Goal: Check status: Check status

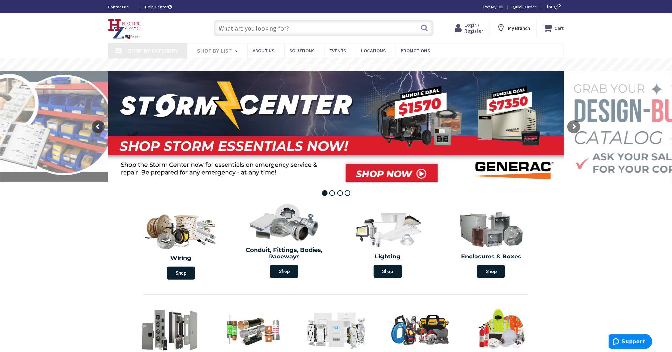
click at [474, 28] on span "Login / Register" at bounding box center [474, 28] width 19 height 12
type input "Piper Farm, [STREET_ADDRESS]"
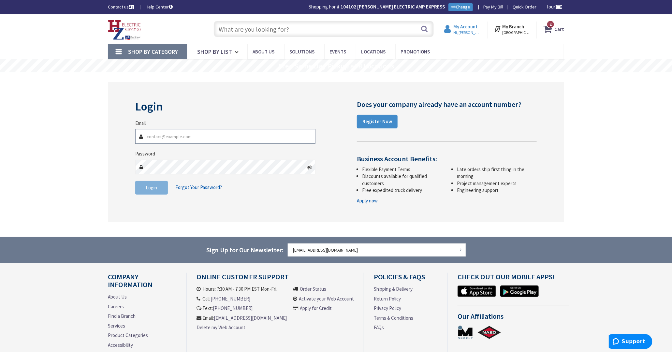
type input "[EMAIL_ADDRESS][DOMAIN_NAME]"
click at [461, 29] on strong "My Account" at bounding box center [466, 26] width 24 height 6
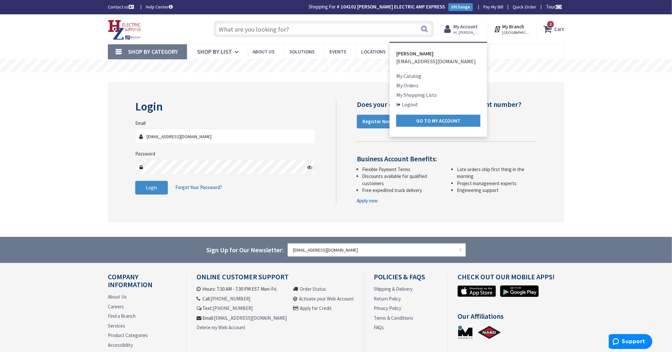
click at [410, 85] on link "My Orders" at bounding box center [408, 86] width 22 height 8
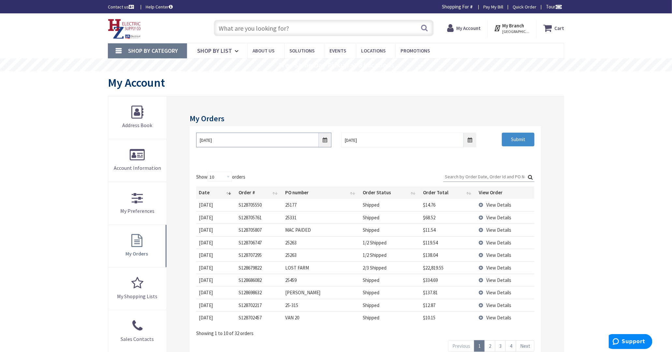
click at [324, 140] on input "[DATE]" at bounding box center [263, 140] width 135 height 15
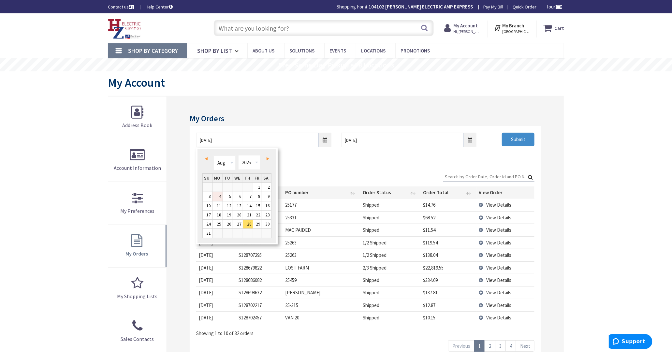
click at [219, 197] on link "4" at bounding box center [218, 196] width 10 height 9
type input "[DATE]"
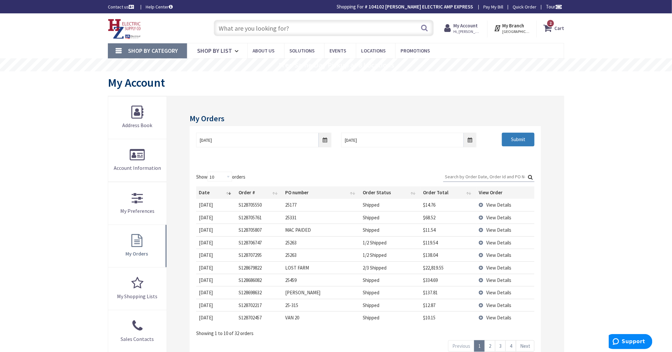
click at [515, 137] on input "Submit" at bounding box center [518, 140] width 33 height 14
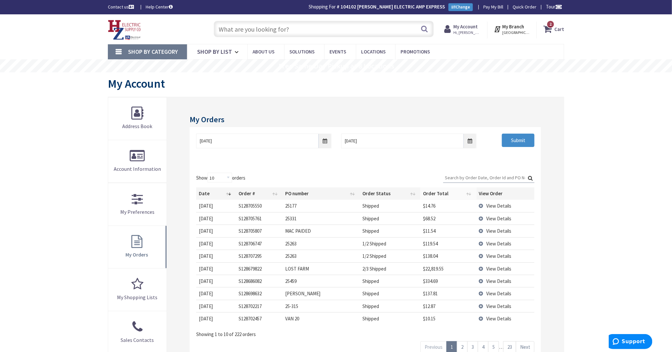
click at [432, 193] on th "Order Total" at bounding box center [449, 194] width 56 height 12
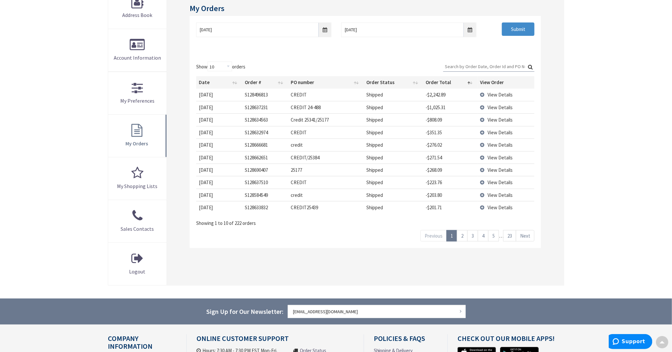
scroll to position [41, 0]
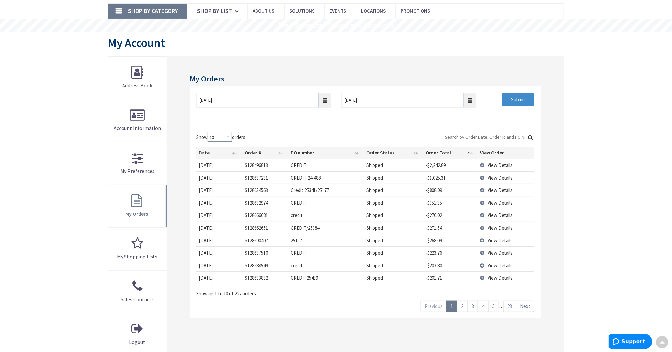
click at [224, 136] on select "10 25 50 100" at bounding box center [220, 137] width 24 height 10
select select "50"
click at [209, 132] on select "10 25 50 100" at bounding box center [220, 137] width 24 height 10
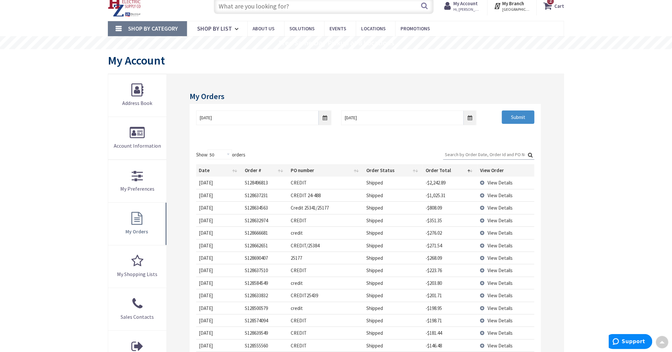
scroll to position [0, 0]
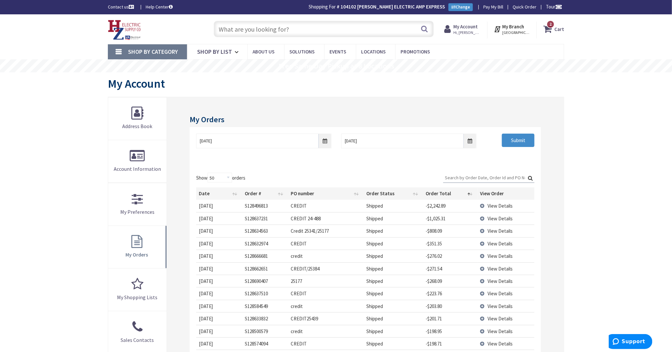
click at [462, 176] on input "Search:" at bounding box center [489, 178] width 91 height 10
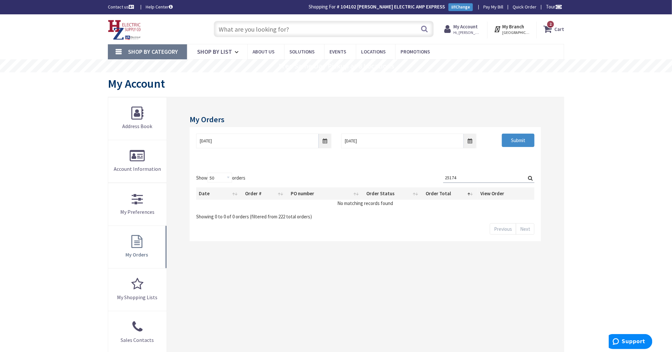
type input "25174"
click at [532, 178] on label "Search: 25174" at bounding box center [489, 178] width 91 height 10
click at [532, 178] on input "25174" at bounding box center [489, 178] width 91 height 10
click at [527, 142] on input "Submit" at bounding box center [518, 141] width 33 height 14
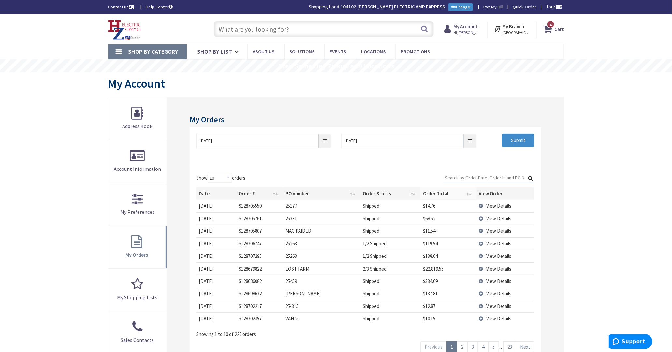
click at [431, 193] on th "Order Total" at bounding box center [449, 194] width 56 height 12
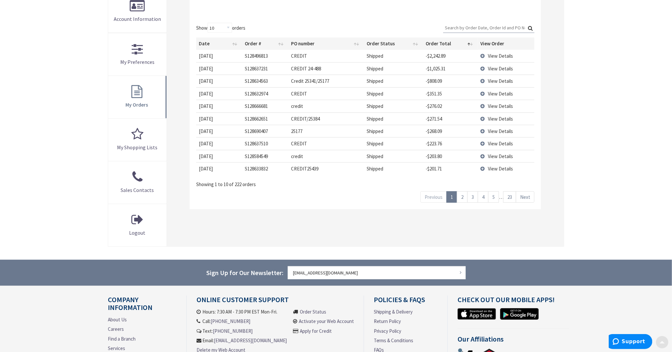
scroll to position [163, 0]
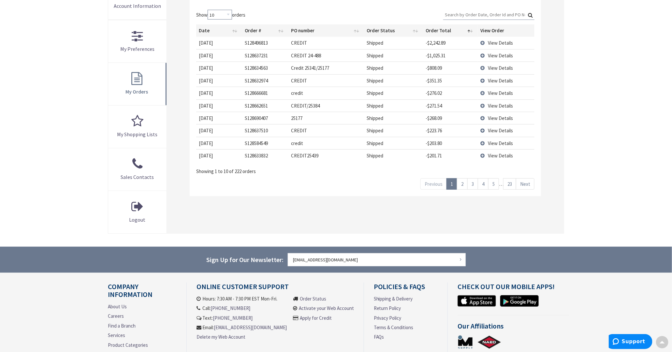
click at [213, 13] on select "10 25 50 100" at bounding box center [220, 15] width 24 height 10
select select "100"
click at [209, 10] on select "10 25 50 100" at bounding box center [220, 15] width 24 height 10
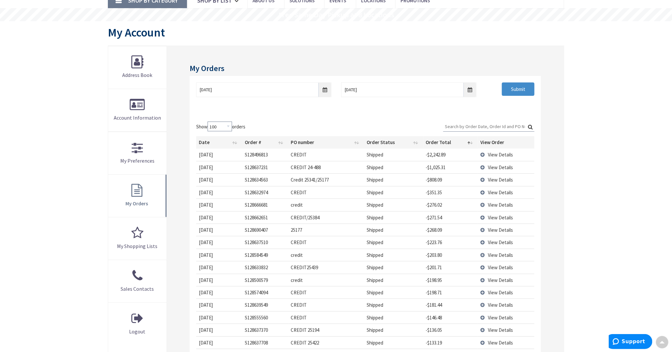
scroll to position [41, 0]
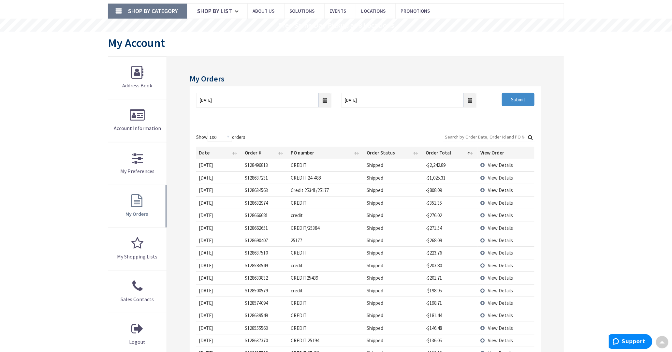
click at [498, 138] on input "Search:" at bounding box center [489, 137] width 91 height 10
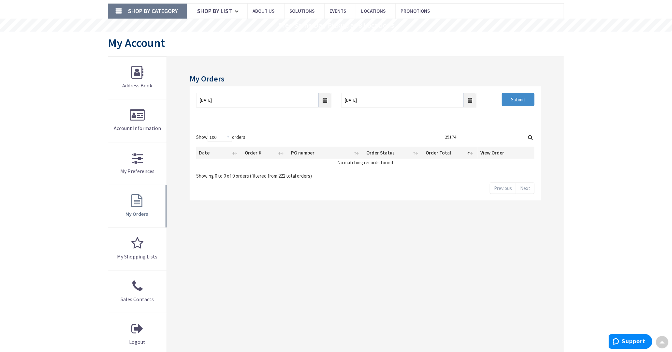
type input "25174"
click at [325, 103] on input "[DATE]" at bounding box center [263, 100] width 135 height 15
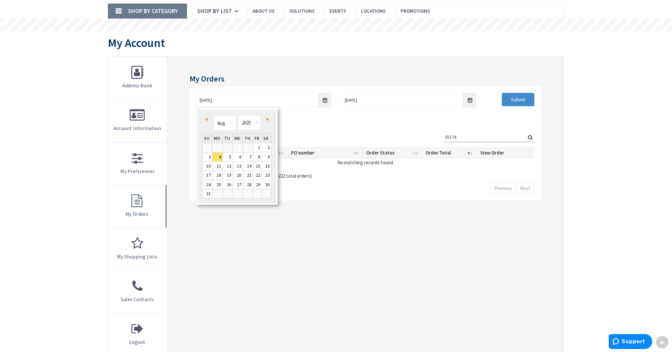
click at [315, 134] on div "Show 10 25 50 100 orders Search: 25174 Date Order # PO number Order Status Orde…" at bounding box center [365, 155] width 339 height 47
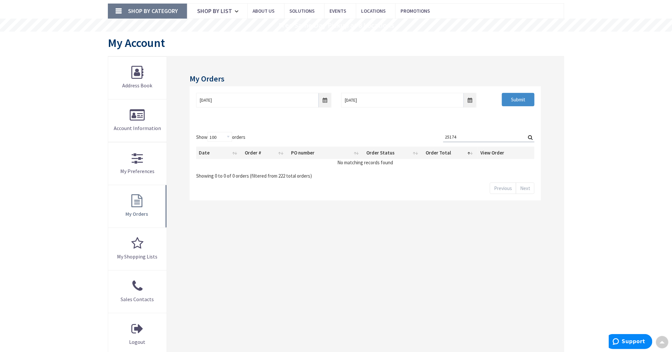
drag, startPoint x: 457, startPoint y: 134, endPoint x: 434, endPoint y: 142, distance: 24.4
click at [434, 142] on div "Show 10 25 50 100 orders Search: 25174 Date Order # PO number Order Status Orde…" at bounding box center [365, 155] width 339 height 47
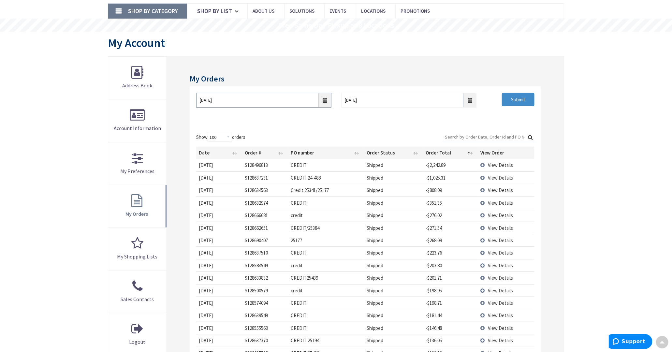
click at [326, 98] on input "[DATE]" at bounding box center [263, 100] width 135 height 15
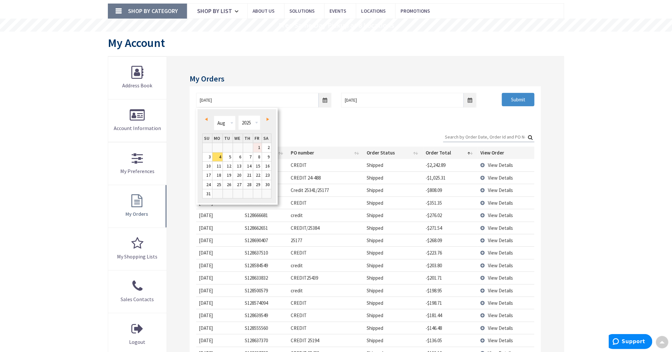
click at [258, 145] on link "1" at bounding box center [257, 147] width 9 height 9
type input "[DATE]"
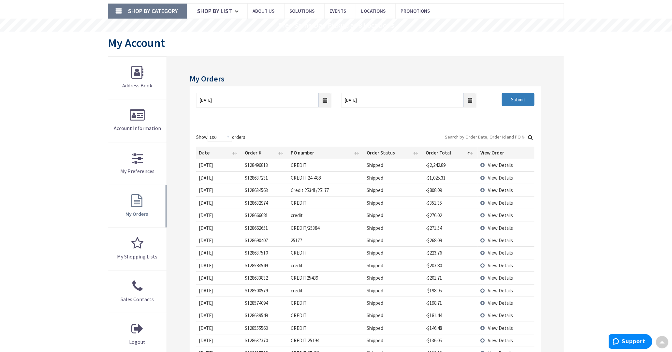
click at [524, 102] on input "Submit" at bounding box center [518, 100] width 33 height 14
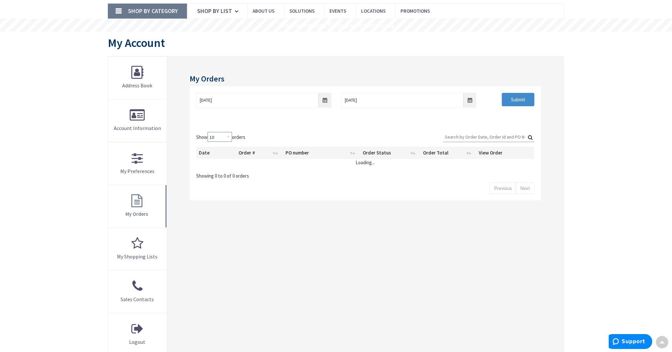
click at [229, 137] on select "10 25 50 100" at bounding box center [220, 137] width 24 height 10
select select "100"
click at [209, 132] on select "10 25 50 100" at bounding box center [220, 137] width 24 height 10
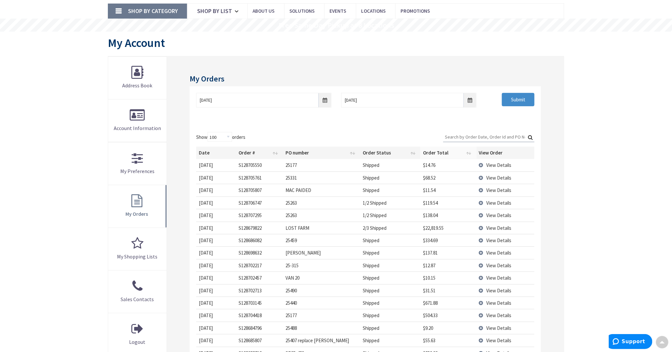
click at [437, 152] on th "Order Total" at bounding box center [449, 153] width 56 height 12
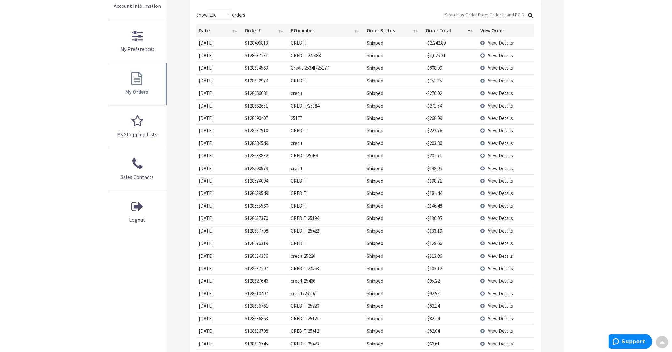
scroll to position [122, 0]
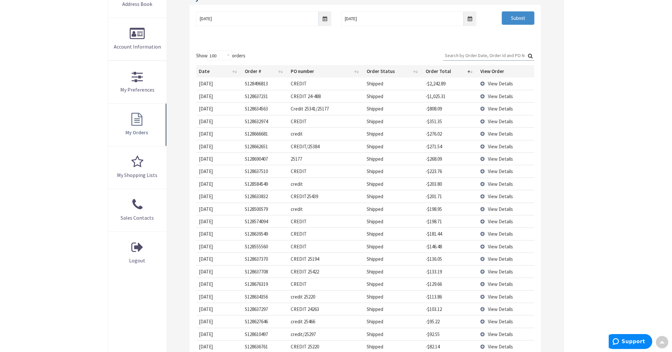
click at [457, 61] on label "Search:" at bounding box center [489, 56] width 91 height 10
click at [457, 60] on input "Search:" at bounding box center [489, 56] width 91 height 10
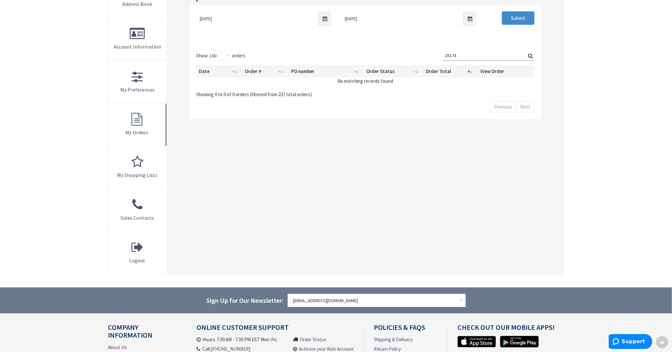
scroll to position [41, 0]
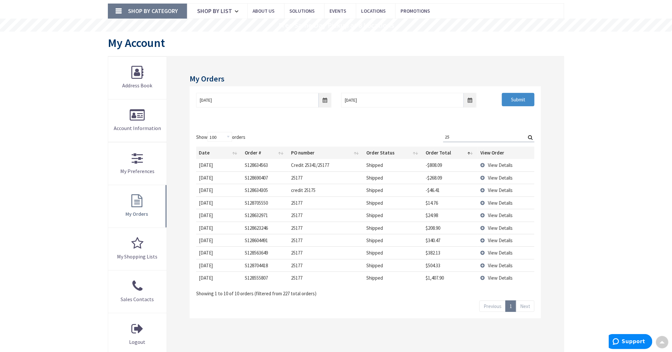
type input "2"
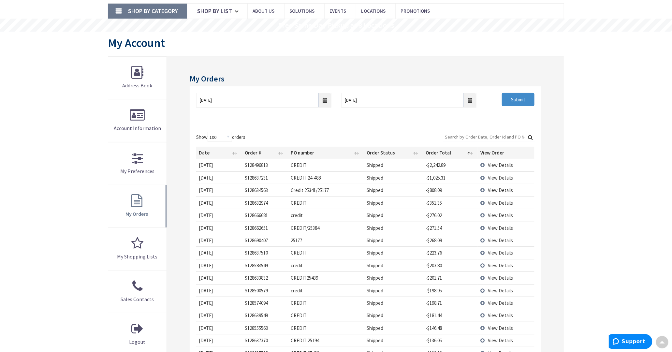
click at [207, 152] on th "Date" at bounding box center [219, 153] width 46 height 12
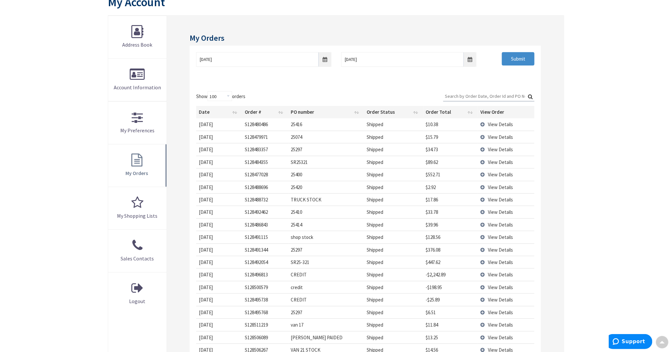
scroll to position [122, 0]
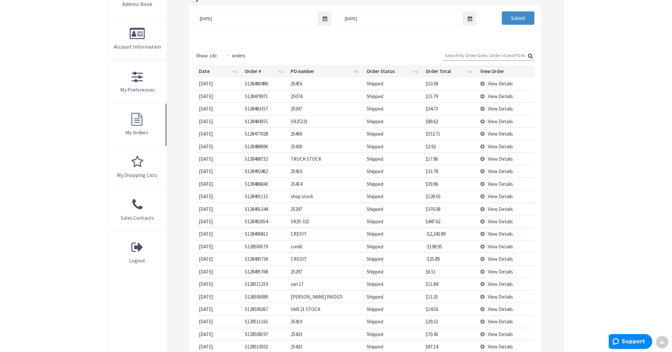
click at [487, 54] on input "Search:" at bounding box center [489, 56] width 91 height 10
paste input "S128414203"
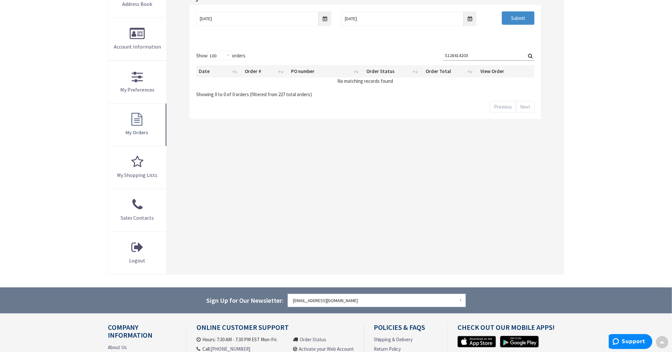
type input "S128414203"
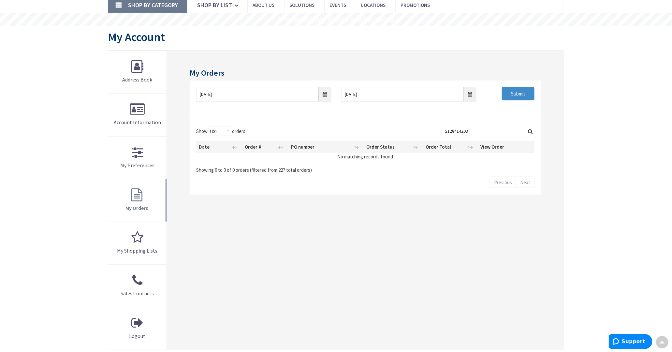
scroll to position [0, 0]
